Goal: Task Accomplishment & Management: Use online tool/utility

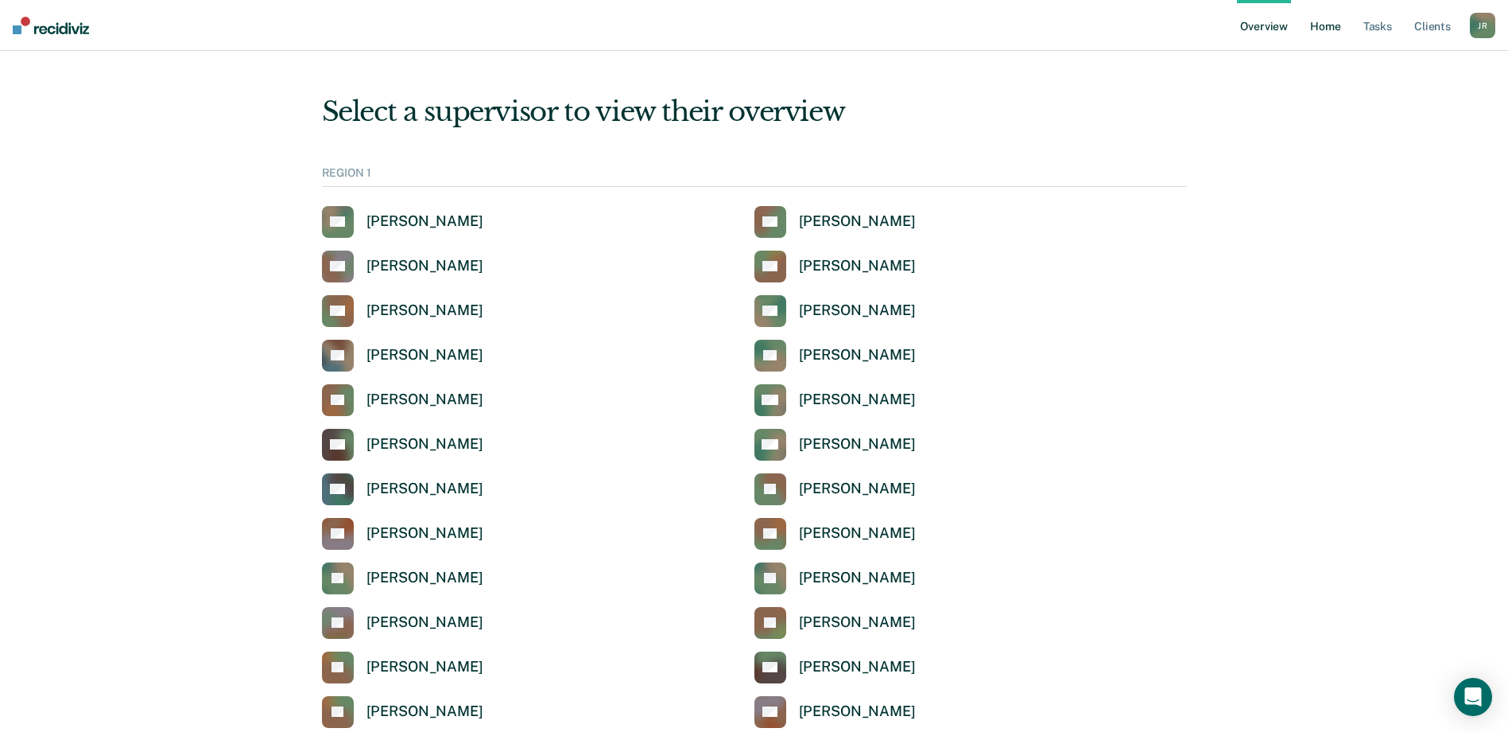
click at [1322, 29] on link "Home" at bounding box center [1325, 25] width 37 height 51
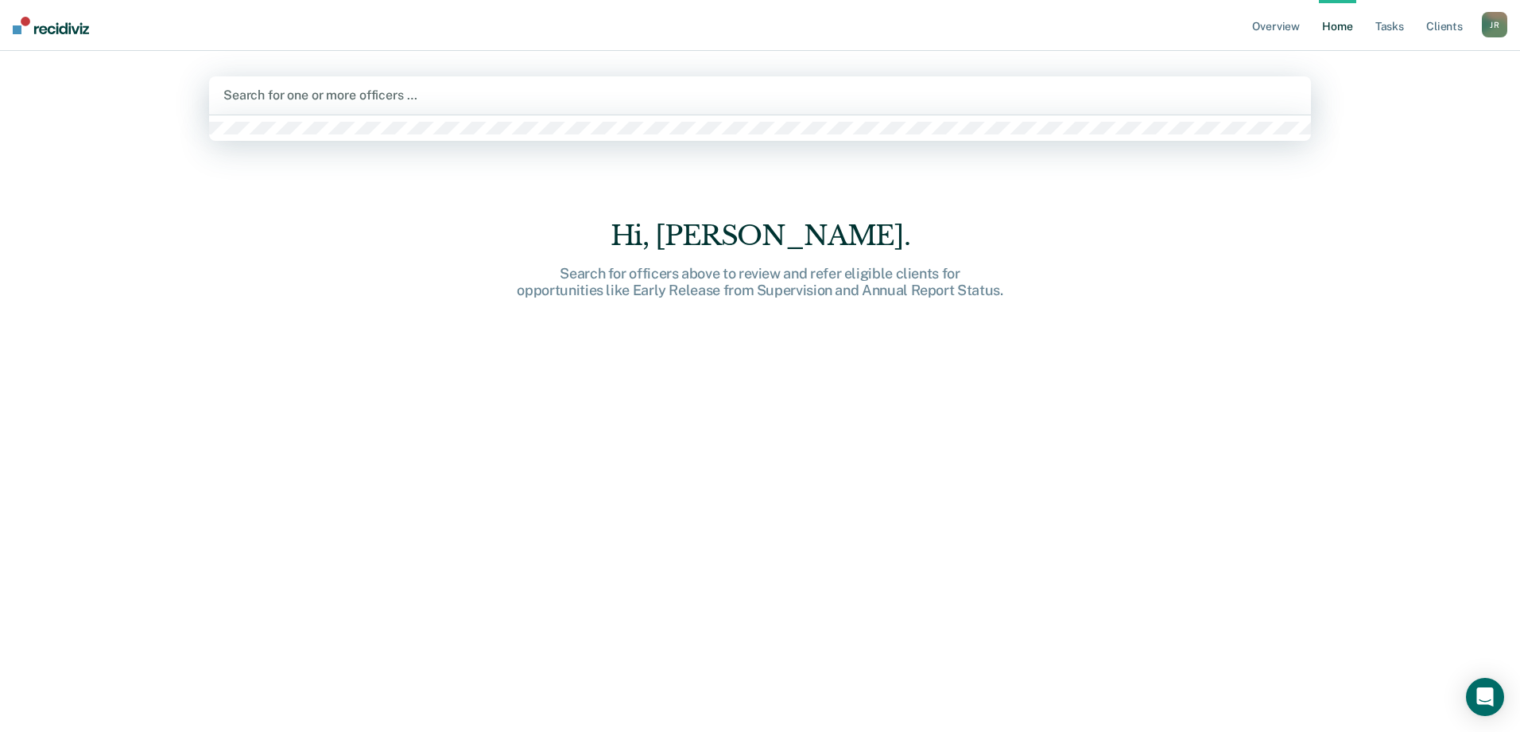
click at [311, 95] on div at bounding box center [759, 95] width 1073 height 18
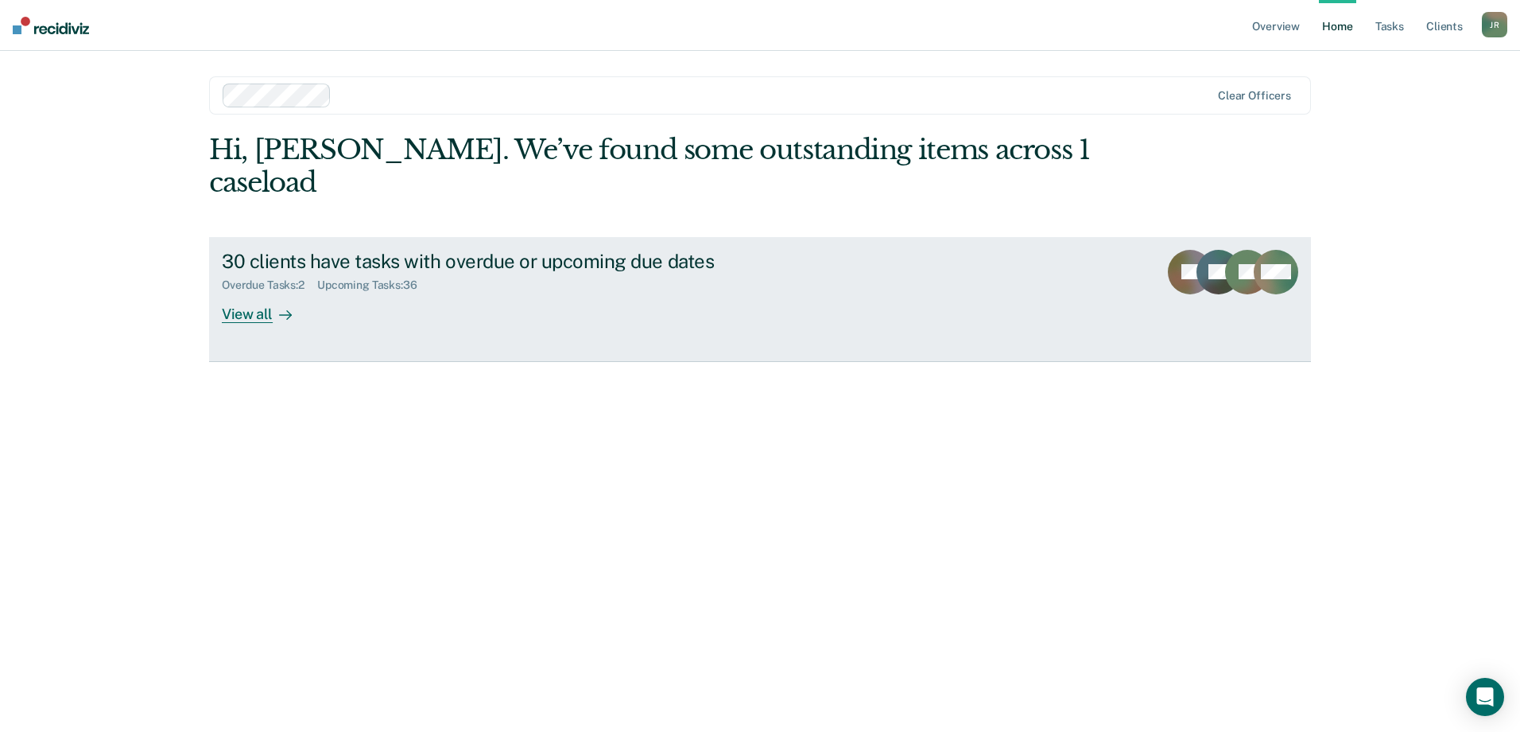
click at [246, 292] on div "View all" at bounding box center [266, 307] width 89 height 31
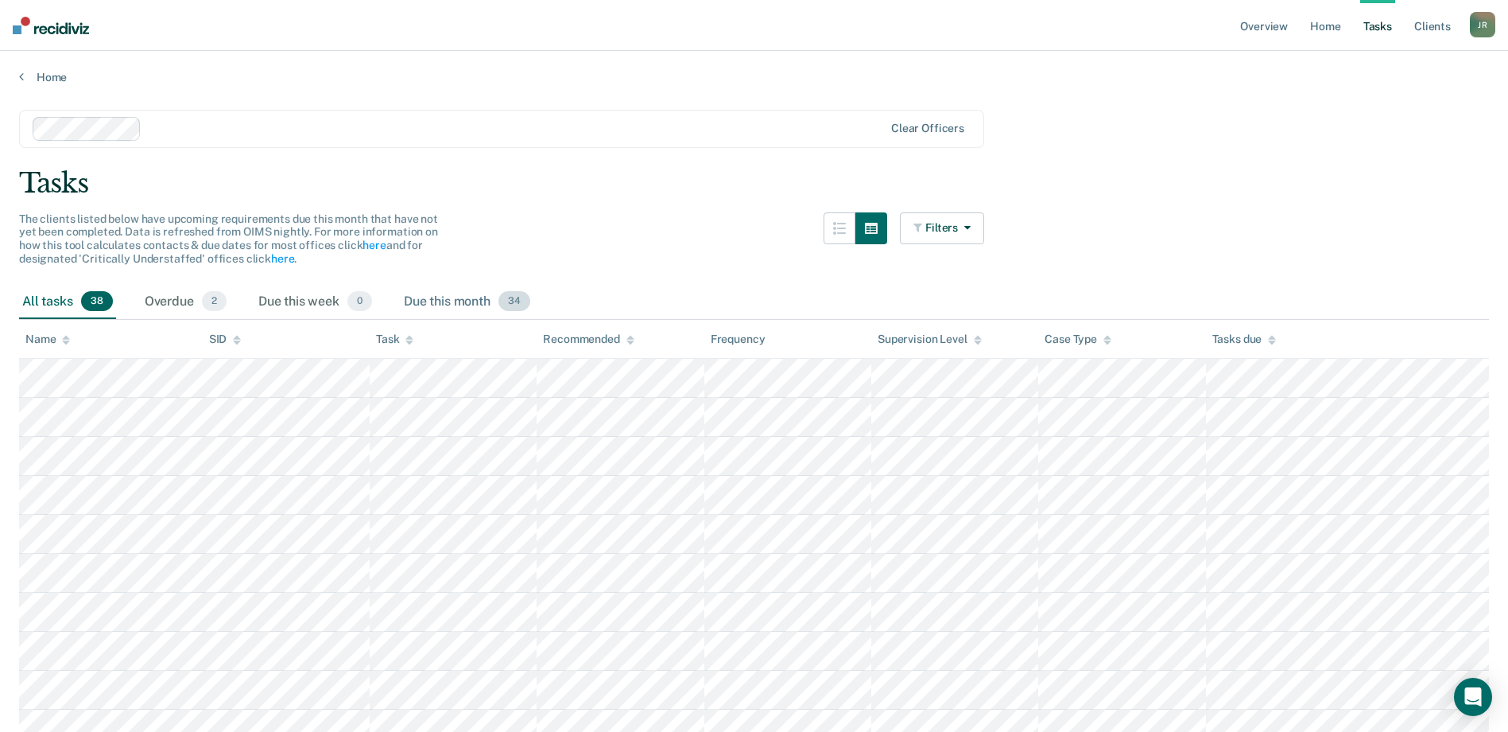
click at [468, 302] on div "Due this month 34" at bounding box center [467, 302] width 133 height 35
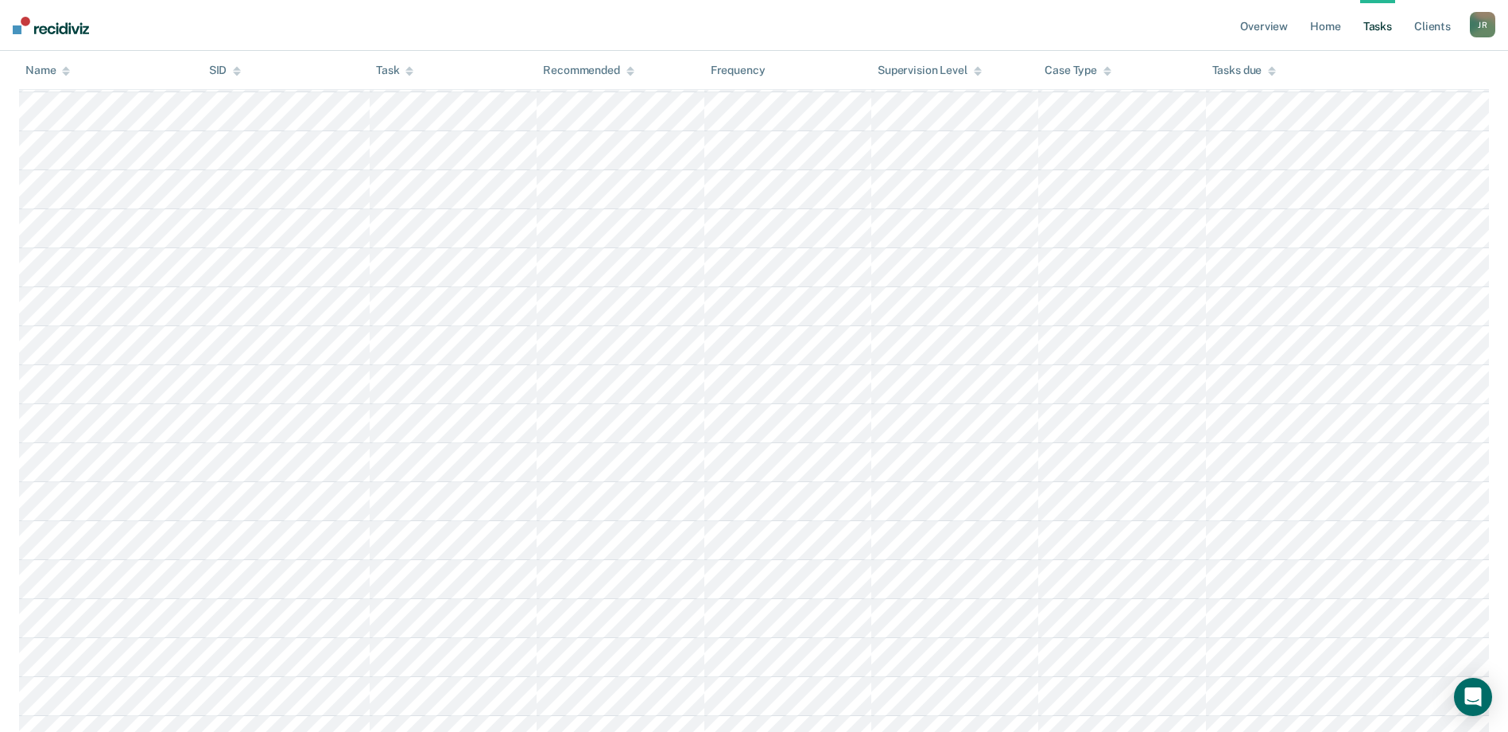
scroll to position [538, 0]
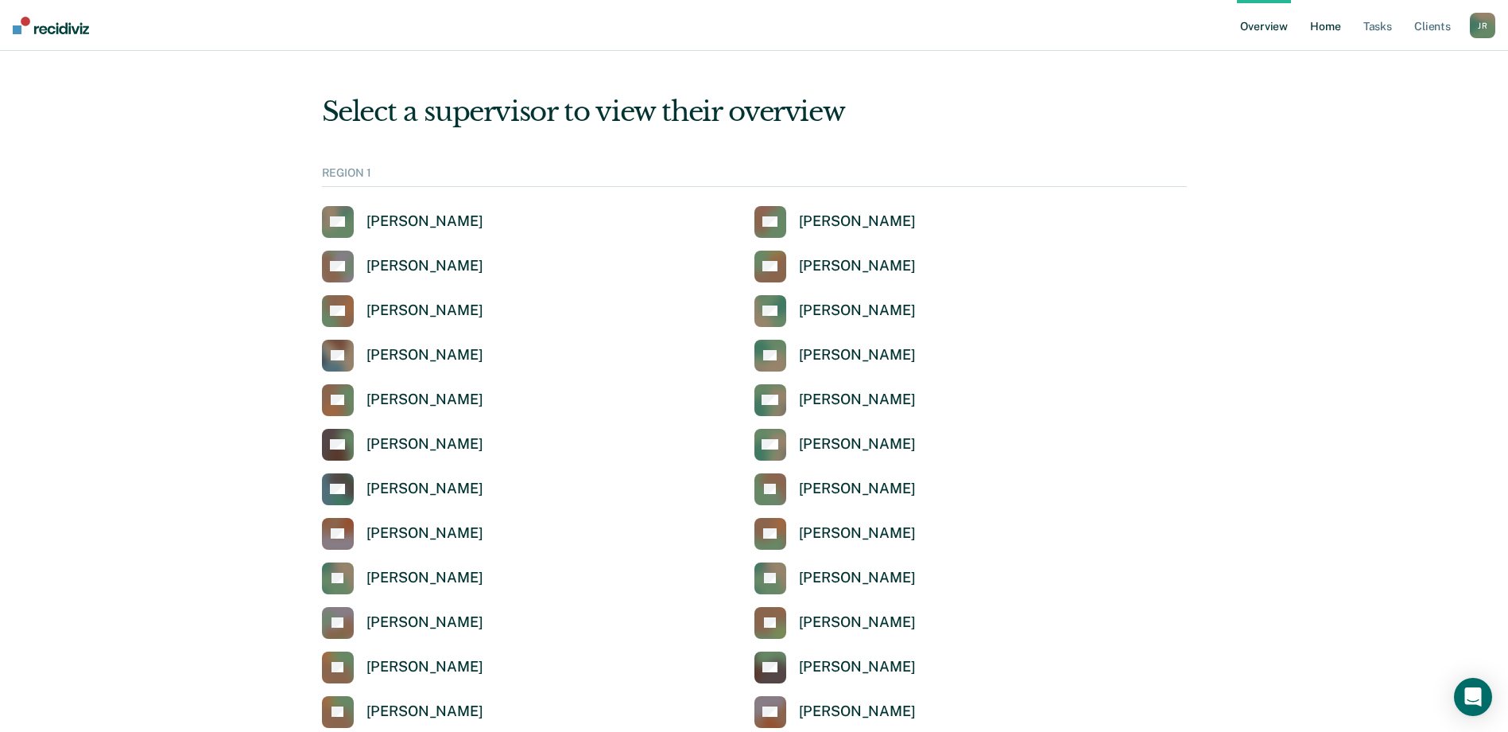
click at [1334, 30] on link "Home" at bounding box center [1325, 25] width 37 height 51
